Goal: Task Accomplishment & Management: Manage account settings

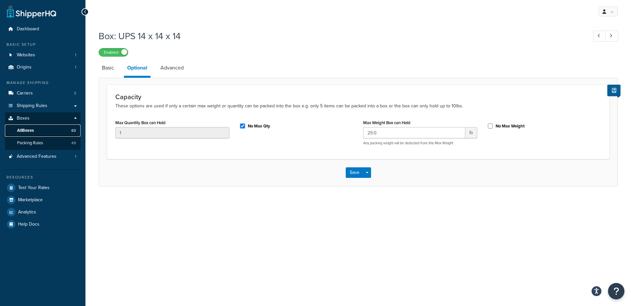
click at [30, 131] on span "All Boxes" at bounding box center [25, 131] width 17 height 6
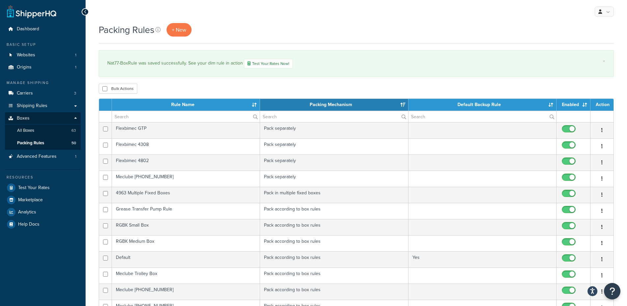
select select "15"
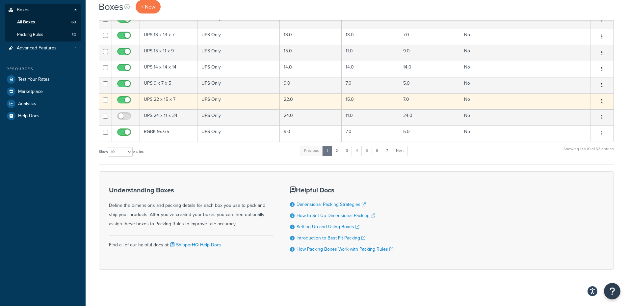
scroll to position [111, 0]
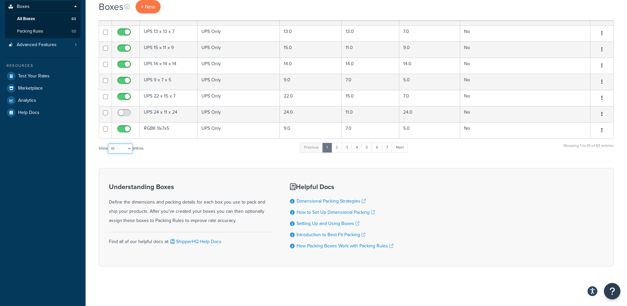
click at [122, 145] on select "10 15 25 50 100 1000" at bounding box center [120, 148] width 25 height 10
select select "1000"
click at [109, 143] on select "10 15 25 50 100 1000" at bounding box center [120, 148] width 25 height 10
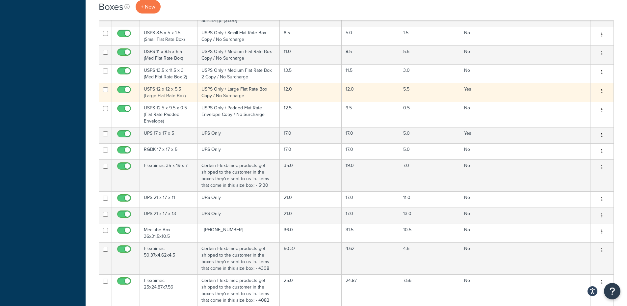
scroll to position [966, 0]
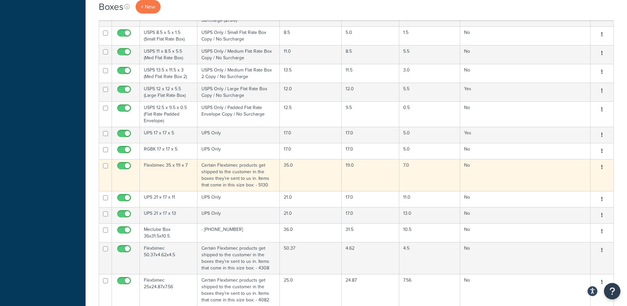
click at [178, 159] on td "Flexbimec 35 x 19 x 7" at bounding box center [169, 175] width 58 height 32
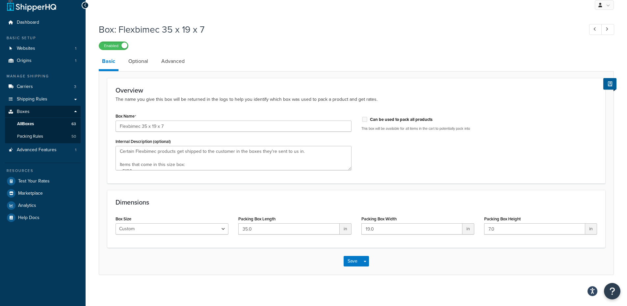
scroll to position [9, 0]
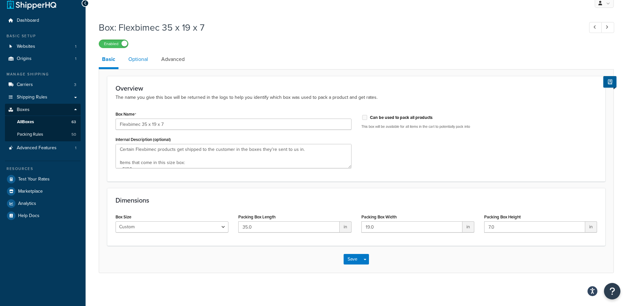
click at [145, 58] on link "Optional" at bounding box center [138, 59] width 26 height 16
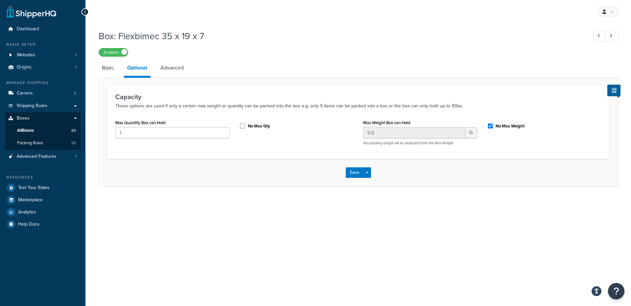
click at [173, 59] on div "Box: Flexbimec 35 x 19 x 7 Enabled Basic Optional Advanced Capacity These optio…" at bounding box center [359, 106] width 520 height 160
click at [172, 69] on link "Advanced" at bounding box center [172, 68] width 30 height 16
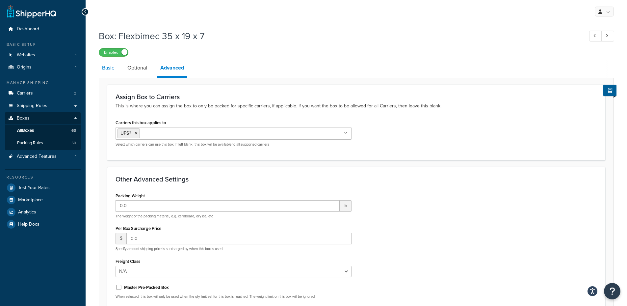
click at [116, 68] on link "Basic" at bounding box center [108, 68] width 19 height 16
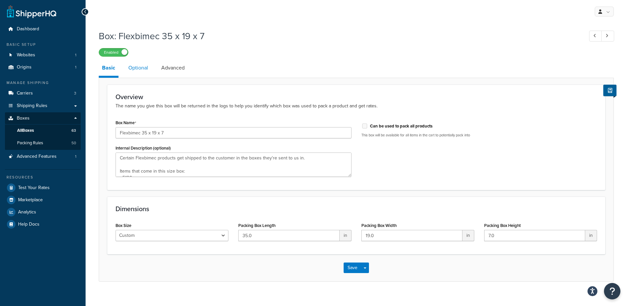
type textarea "Certain Flexbimec products get shipped to the customer in the boxes they're sen…"
click at [135, 63] on link "Optional" at bounding box center [138, 68] width 26 height 16
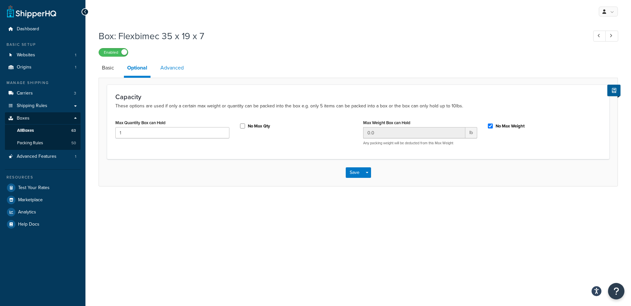
click at [175, 68] on link "Advanced" at bounding box center [172, 68] width 30 height 16
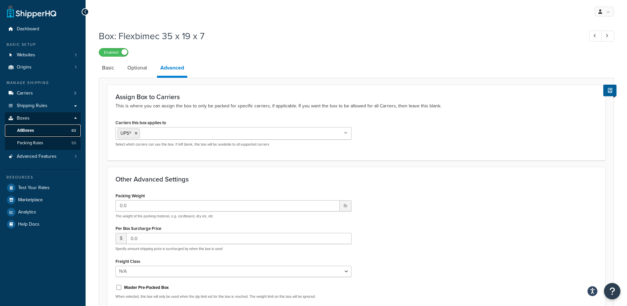
click at [34, 127] on link "All Boxes 63" at bounding box center [43, 130] width 76 height 12
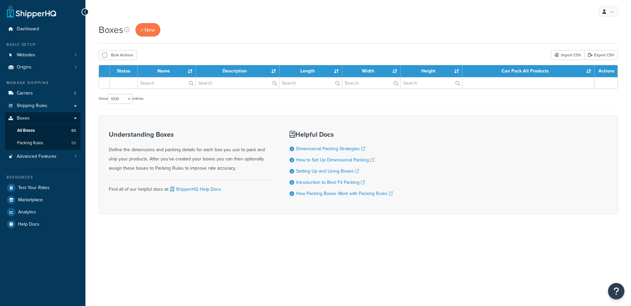
select select "1000"
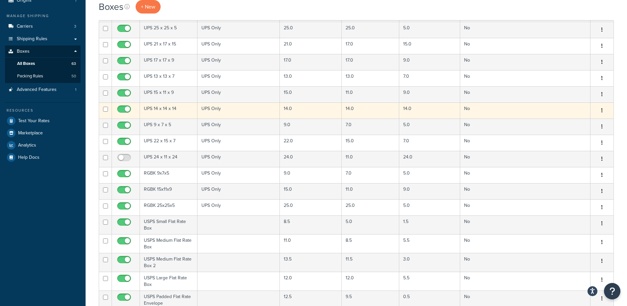
scroll to position [66, 0]
click at [176, 107] on td "UPS 14 x 14 x 14" at bounding box center [169, 111] width 58 height 16
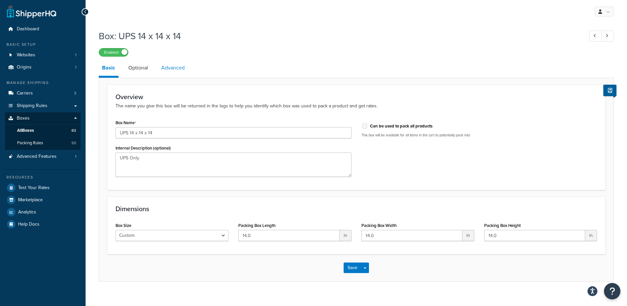
click at [176, 70] on link "Advanced" at bounding box center [173, 68] width 30 height 16
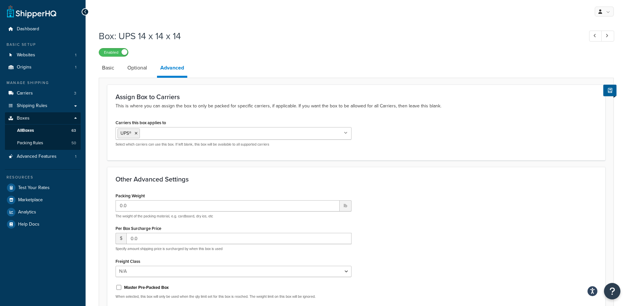
click at [151, 83] on div "Assign Box to Carriers This is where you can assign the box to only be packed f…" at bounding box center [356, 219] width 515 height 283
click at [142, 70] on link "Optional" at bounding box center [137, 68] width 26 height 16
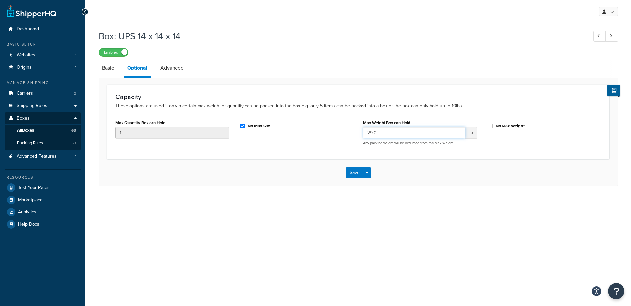
click at [436, 134] on input "29.0" at bounding box center [414, 132] width 102 height 11
click at [489, 125] on input "No Max Weight" at bounding box center [490, 125] width 7 height 5
checkbox input "true"
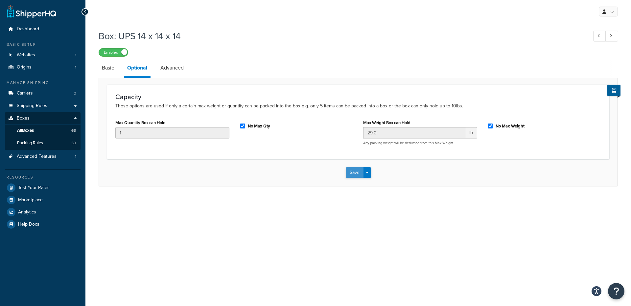
click at [360, 168] on button "Save" at bounding box center [355, 172] width 18 height 11
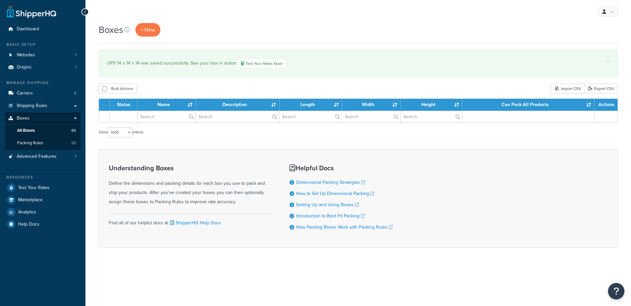
select select "1000"
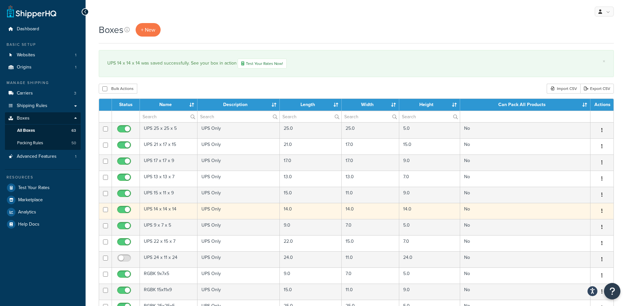
click at [601, 211] on icon "button" at bounding box center [601, 210] width 1 height 5
click at [580, 234] on link "Duplicate" at bounding box center [580, 236] width 52 height 13
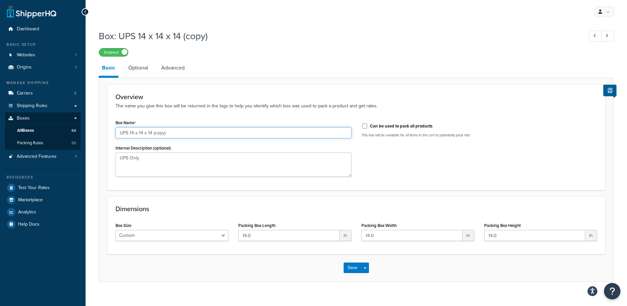
click at [157, 133] on input "UPS 14 x 14 x 14 (copy)" at bounding box center [233, 132] width 236 height 11
drag, startPoint x: 182, startPoint y: 133, endPoint x: 155, endPoint y: 132, distance: 27.0
click at [155, 132] on input "UPS 14 x 14 x 14 - NAT77-BoxRule" at bounding box center [233, 132] width 236 height 11
click at [190, 135] on input "UPS 14 x 14 x 14 - NAT77-BoxRule" at bounding box center [233, 132] width 236 height 11
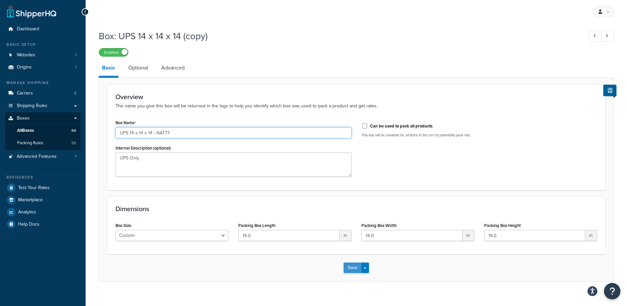
type input "UPS 14 x 14 x 14 - NAT77"
click at [354, 269] on button "Save" at bounding box center [352, 267] width 18 height 11
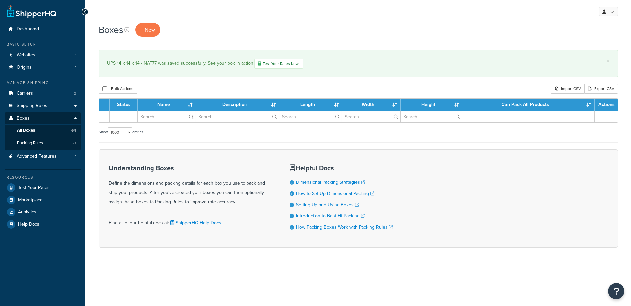
select select "1000"
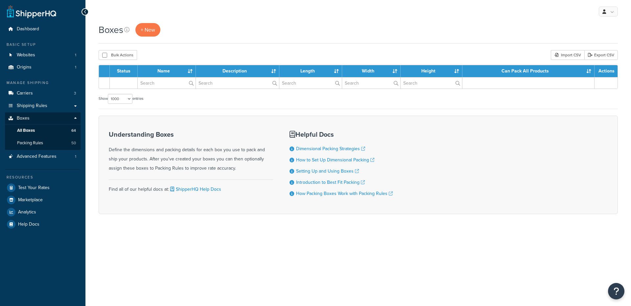
select select "1000"
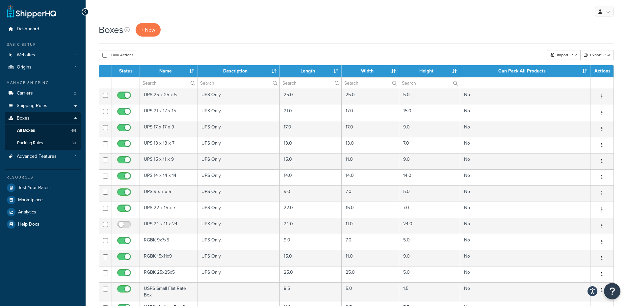
click at [161, 73] on th "Name" at bounding box center [169, 71] width 58 height 12
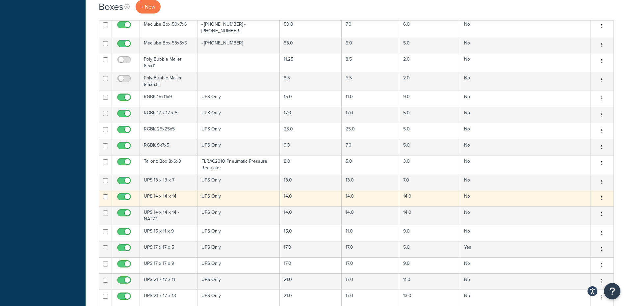
scroll to position [558, 0]
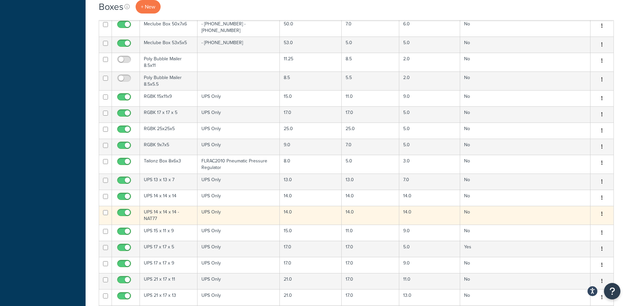
click at [254, 206] on td "UPS Only" at bounding box center [238, 215] width 83 height 19
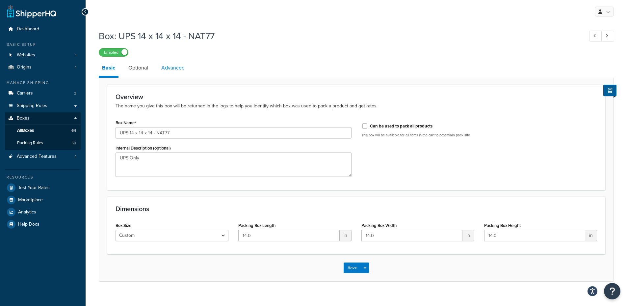
click at [165, 68] on link "Advanced" at bounding box center [173, 68] width 30 height 16
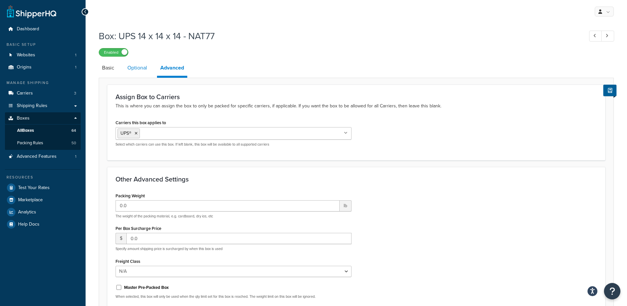
click at [142, 67] on link "Optional" at bounding box center [137, 68] width 26 height 16
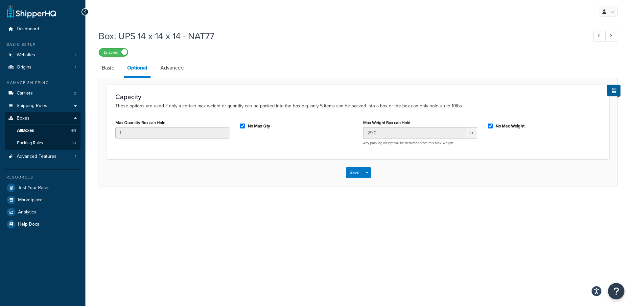
click at [496, 127] on div "No Max Weight" at bounding box center [544, 125] width 114 height 10
click at [491, 126] on input "No Max Weight" at bounding box center [490, 125] width 7 height 5
checkbox input "false"
click at [359, 168] on button "Save" at bounding box center [355, 172] width 18 height 11
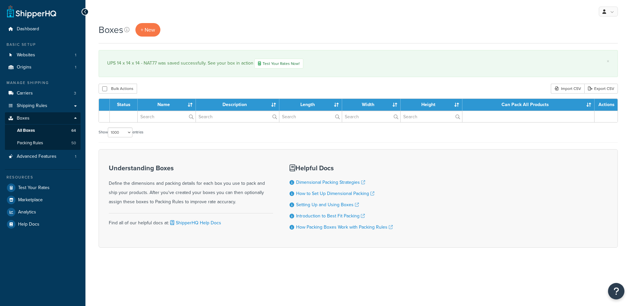
select select "1000"
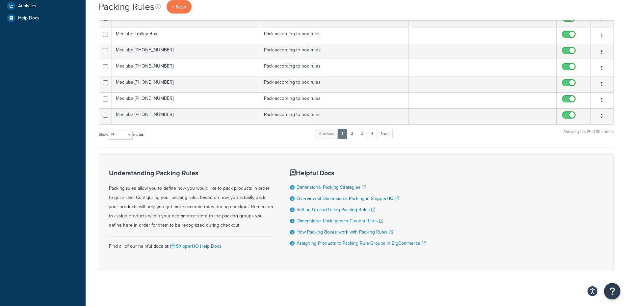
scroll to position [210, 0]
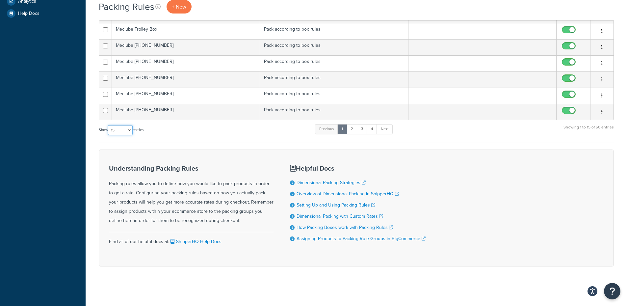
click at [128, 128] on select "10 15 25 50 100" at bounding box center [120, 130] width 25 height 10
select select "100"
click at [109, 135] on select "10 15 25 50 100" at bounding box center [120, 130] width 25 height 10
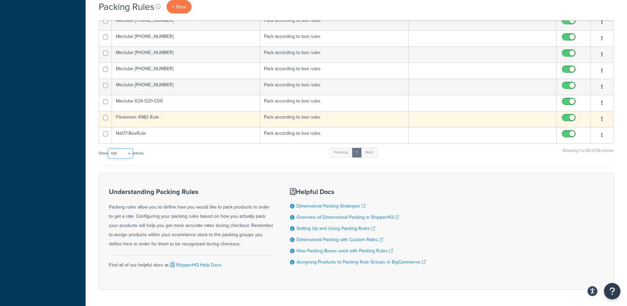
scroll to position [751, 0]
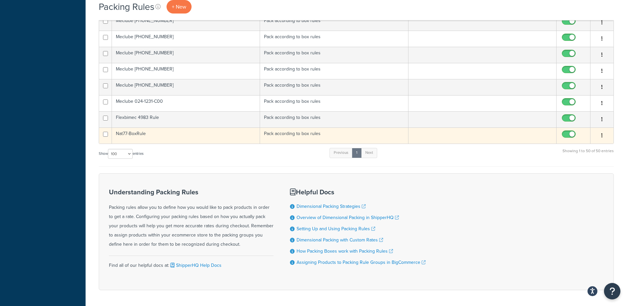
click at [483, 136] on td at bounding box center [482, 135] width 148 height 16
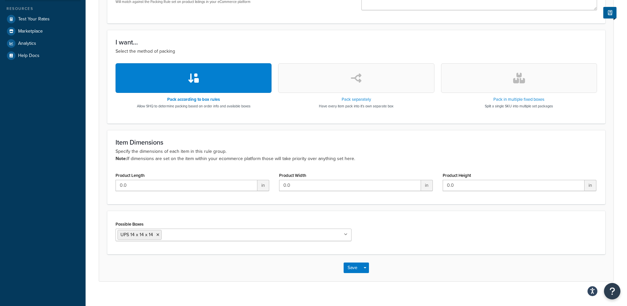
scroll to position [177, 0]
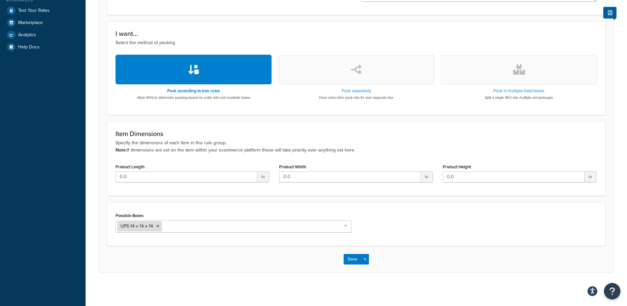
click at [154, 226] on li "UPS 14 x 14 x 14" at bounding box center [139, 226] width 44 height 10
click at [156, 226] on icon at bounding box center [157, 226] width 3 height 4
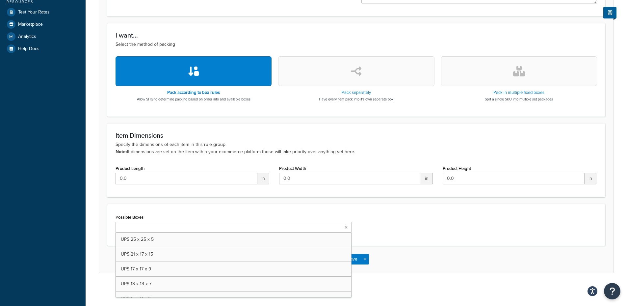
scroll to position [175, 0]
click at [155, 226] on input "Possible Boxes" at bounding box center [146, 227] width 58 height 7
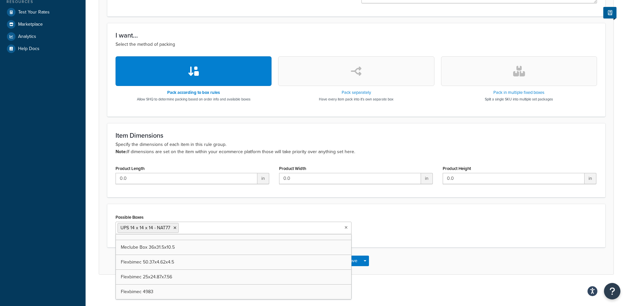
click at [474, 255] on div "Save Save Dropdown Save and Edit Save and Duplicate Save and Create New" at bounding box center [356, 260] width 514 height 27
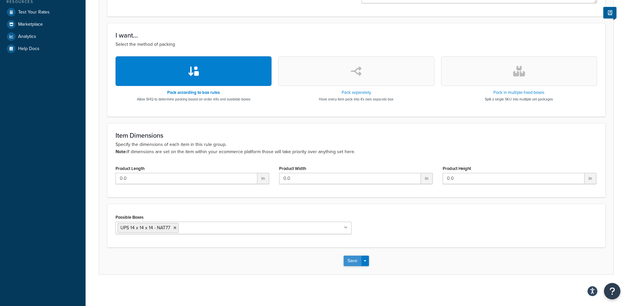
click at [356, 259] on button "Save" at bounding box center [352, 260] width 18 height 11
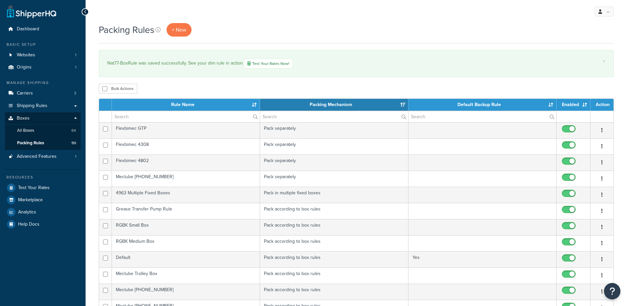
select select "15"
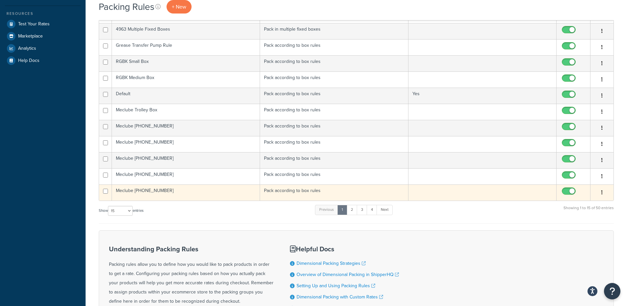
scroll to position [164, 0]
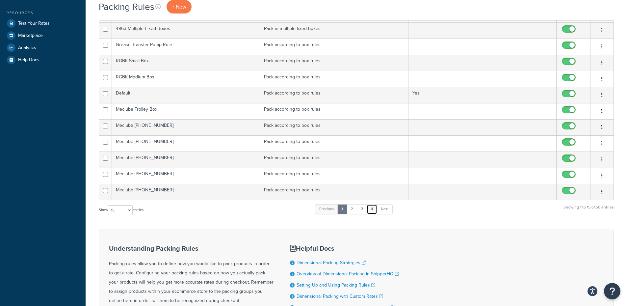
click at [375, 214] on link "4" at bounding box center [371, 209] width 11 height 10
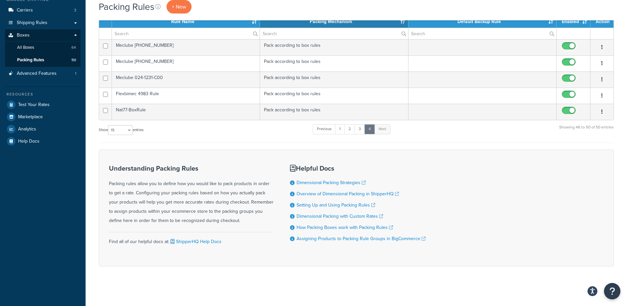
scroll to position [83, 0]
click at [257, 133] on div "Show 10 15 25 50 100 entries Previous 1 2 3 4 Next Showing 46 to 50 of 50 entri…" at bounding box center [356, 132] width 515 height 19
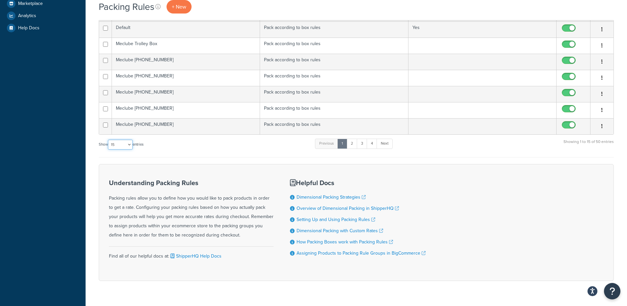
scroll to position [196, 0]
click at [129, 142] on select "10 15 25 50 100" at bounding box center [120, 144] width 25 height 10
click at [115, 185] on h3 "Understanding Packing Rules" at bounding box center [191, 182] width 164 height 7
click at [121, 145] on select "10 15 25 50 100" at bounding box center [120, 144] width 25 height 10
select select "100"
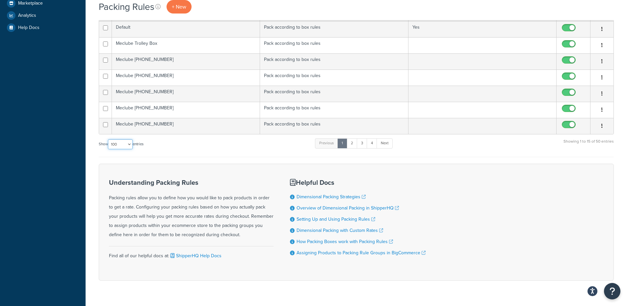
click at [109, 149] on select "10 15 25 50 100" at bounding box center [120, 144] width 25 height 10
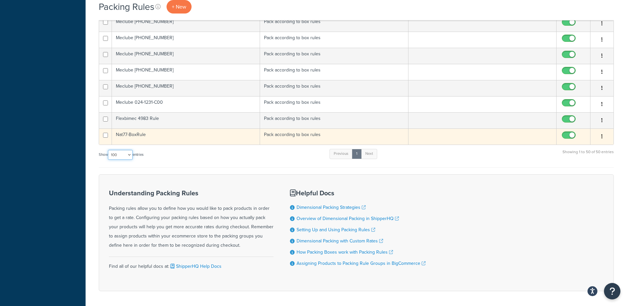
scroll to position [774, 0]
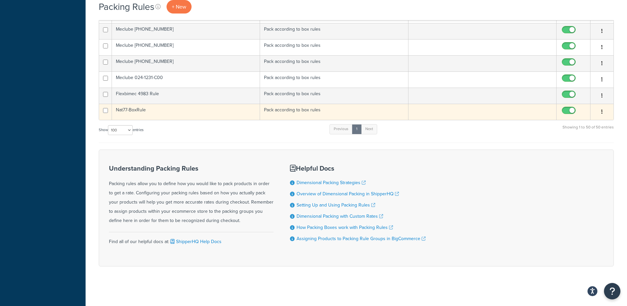
click at [175, 112] on td "Nat77-BoxRule" at bounding box center [186, 112] width 148 height 16
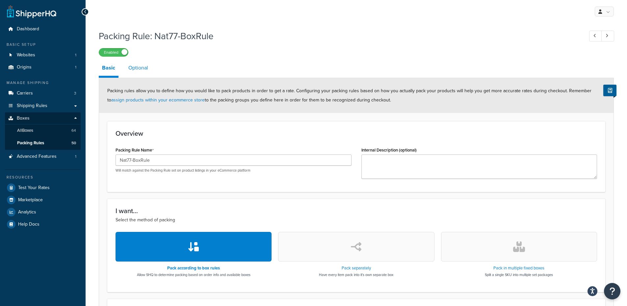
click at [141, 71] on link "Optional" at bounding box center [138, 68] width 26 height 16
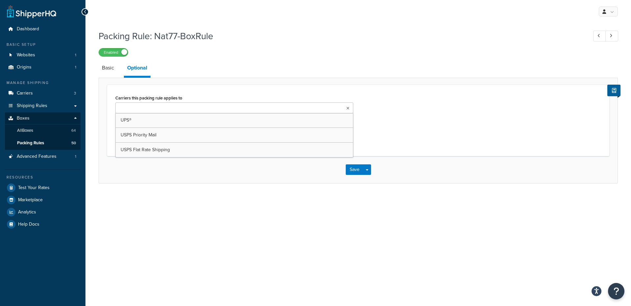
click at [128, 102] on ul at bounding box center [234, 107] width 238 height 11
click at [105, 72] on link "Basic" at bounding box center [108, 68] width 19 height 16
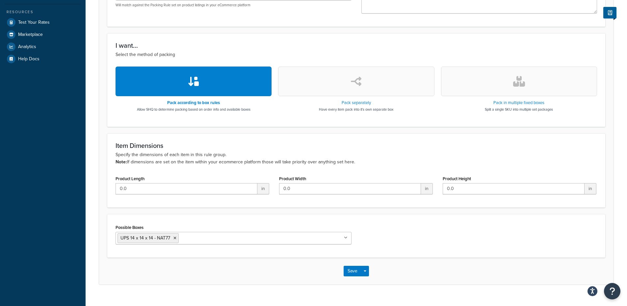
scroll to position [177, 0]
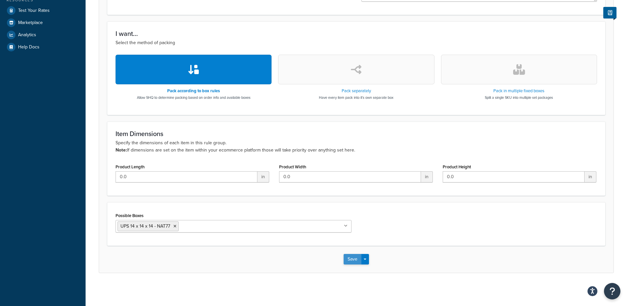
click at [352, 257] on button "Save" at bounding box center [352, 259] width 18 height 11
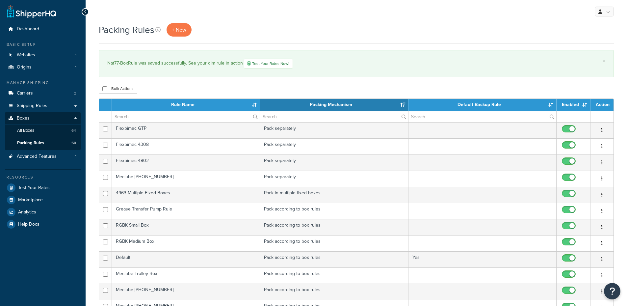
select select "15"
click at [126, 71] on div "× Nat77-BoxRule was saved successfully. See your dim rule in action Test Your R…" at bounding box center [356, 63] width 515 height 27
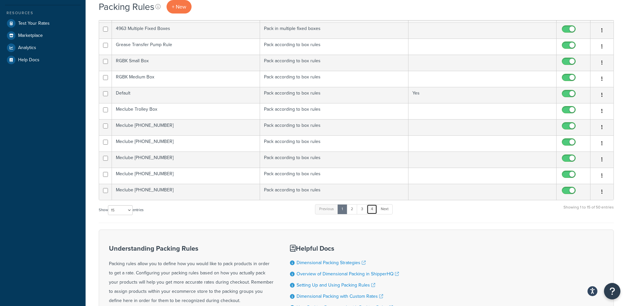
click at [372, 210] on link "4" at bounding box center [371, 209] width 11 height 10
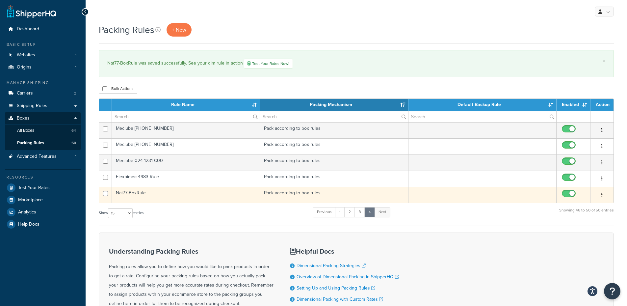
click at [145, 200] on td "Nat77-BoxRule" at bounding box center [186, 194] width 148 height 16
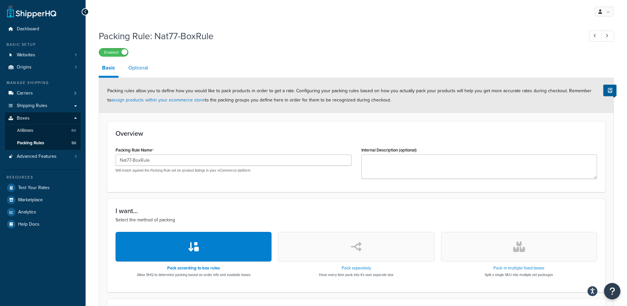
click at [141, 73] on link "Optional" at bounding box center [138, 68] width 26 height 16
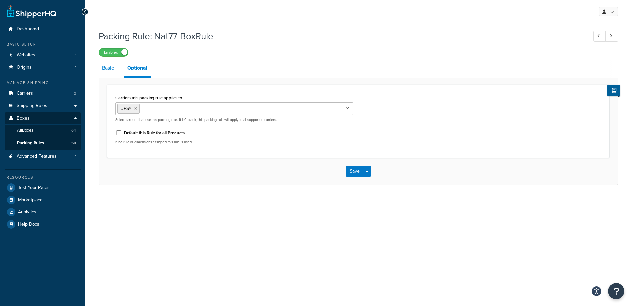
click at [109, 68] on link "Basic" at bounding box center [108, 68] width 19 height 16
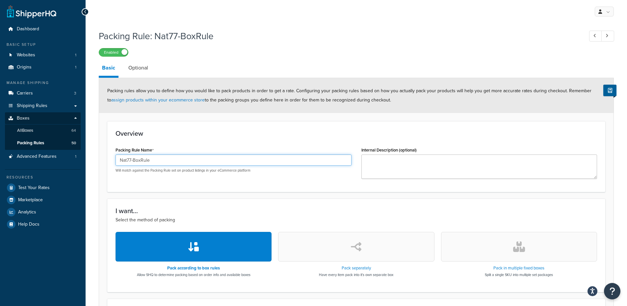
click at [135, 159] on input "Nat77-BoxRule" at bounding box center [233, 159] width 236 height 11
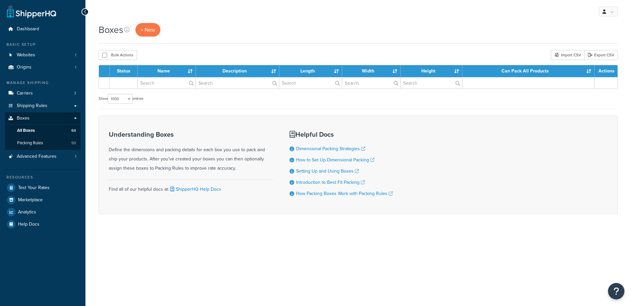
select select "1000"
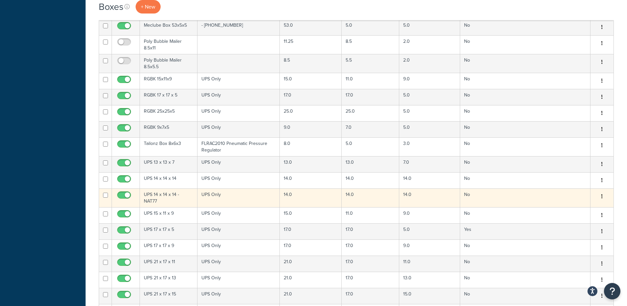
scroll to position [576, 0]
click at [202, 188] on td "UPS Only" at bounding box center [238, 197] width 83 height 19
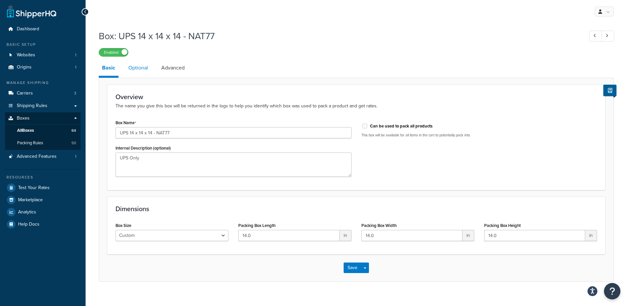
click at [140, 66] on link "Optional" at bounding box center [138, 68] width 26 height 16
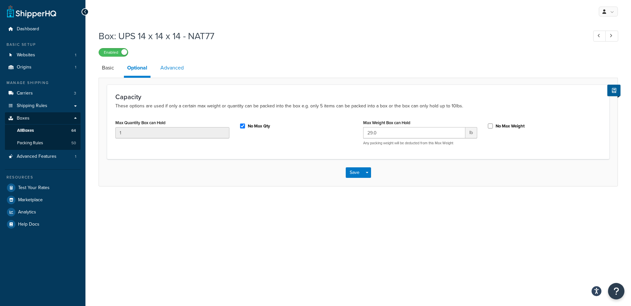
click at [165, 67] on link "Advanced" at bounding box center [172, 68] width 30 height 16
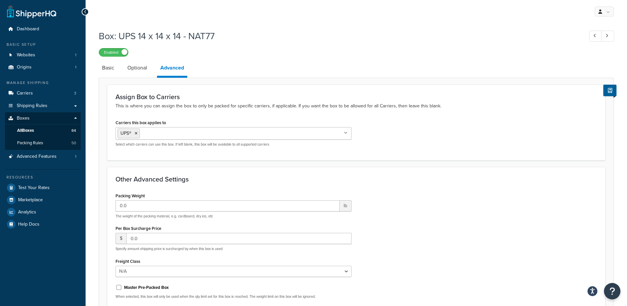
click at [118, 68] on li "Basic" at bounding box center [111, 68] width 25 height 16
click at [113, 68] on link "Basic" at bounding box center [108, 68] width 19 height 16
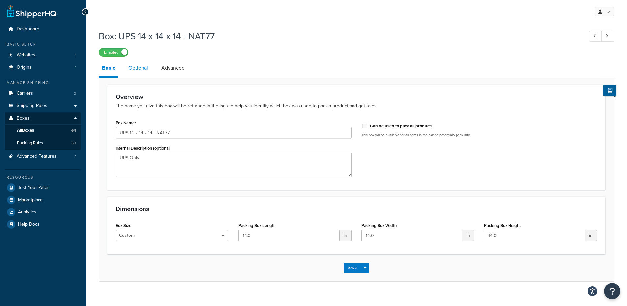
click at [145, 70] on link "Optional" at bounding box center [138, 68] width 26 height 16
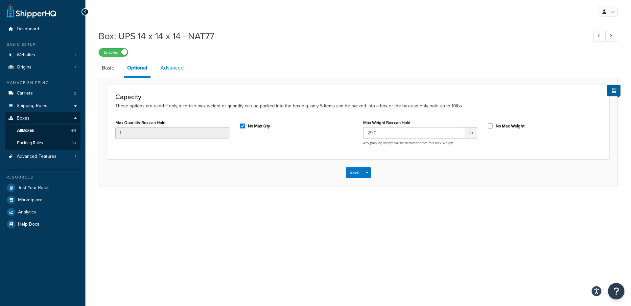
click at [177, 70] on link "Advanced" at bounding box center [172, 68] width 30 height 16
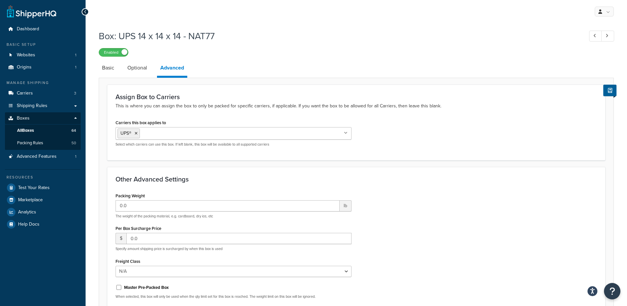
click at [119, 75] on li "Basic" at bounding box center [111, 68] width 25 height 16
click at [114, 73] on link "Basic" at bounding box center [108, 68] width 19 height 16
